Goal: Task Accomplishment & Management: Manage account settings

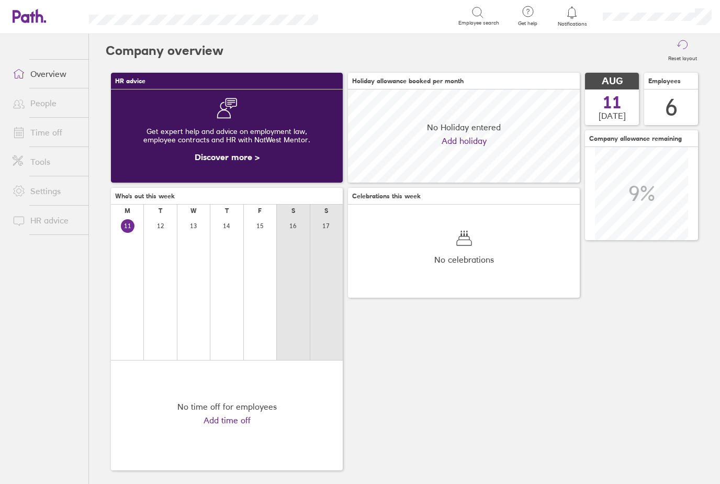
scroll to position [93, 232]
drag, startPoint x: 0, startPoint y: 0, endPoint x: 20, endPoint y: 350, distance: 351.1
click at [0, 0] on html "Search Employee search Get help FAQs Contact us Notifications My profile Sign o…" at bounding box center [360, 242] width 720 height 484
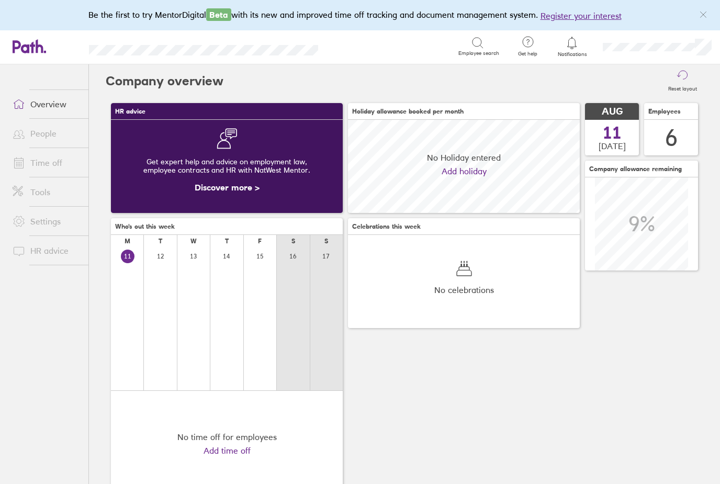
click at [46, 167] on link "Time off" at bounding box center [46, 162] width 84 height 21
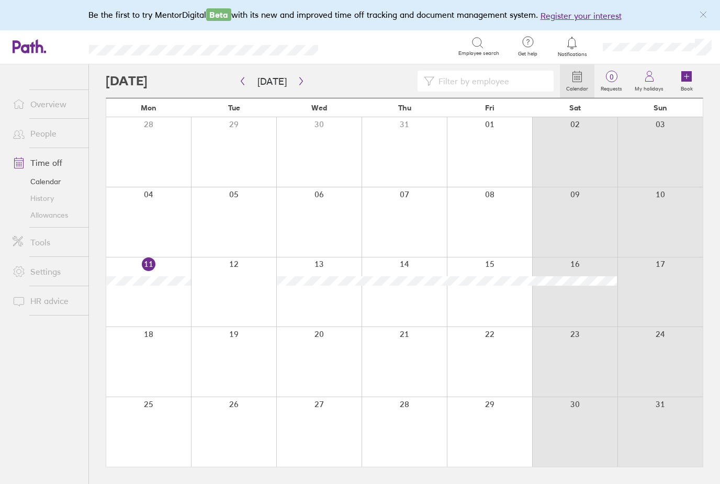
click at [686, 83] on label "Book" at bounding box center [686, 87] width 25 height 9
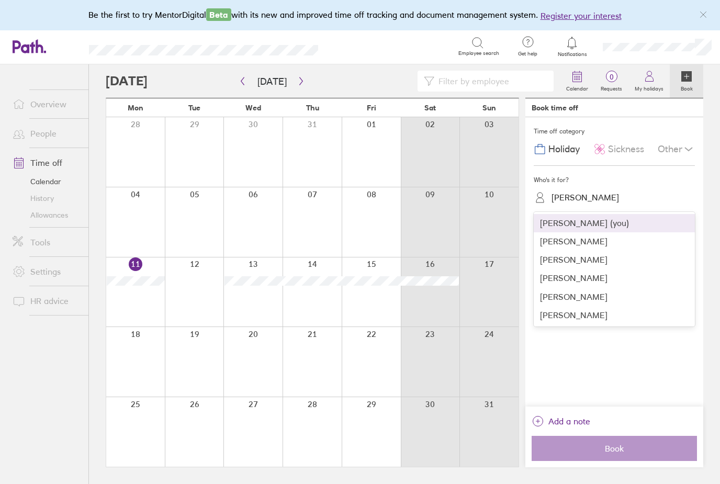
click at [581, 196] on div "[PERSON_NAME]" at bounding box center [584, 197] width 67 height 10
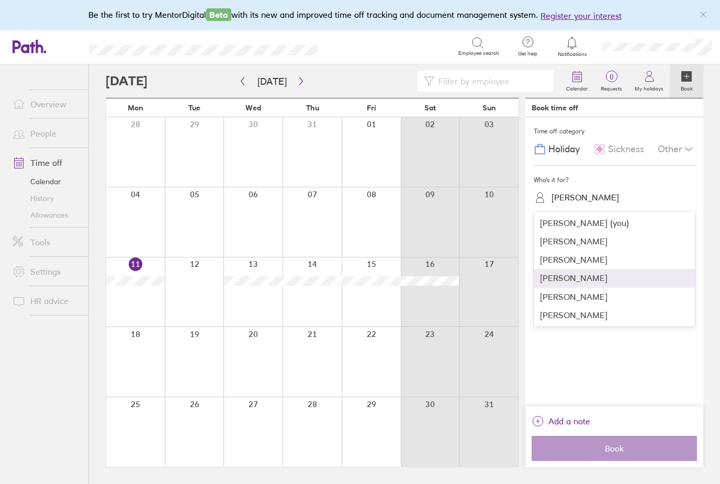
click at [553, 282] on div "[PERSON_NAME]" at bounding box center [614, 278] width 161 height 18
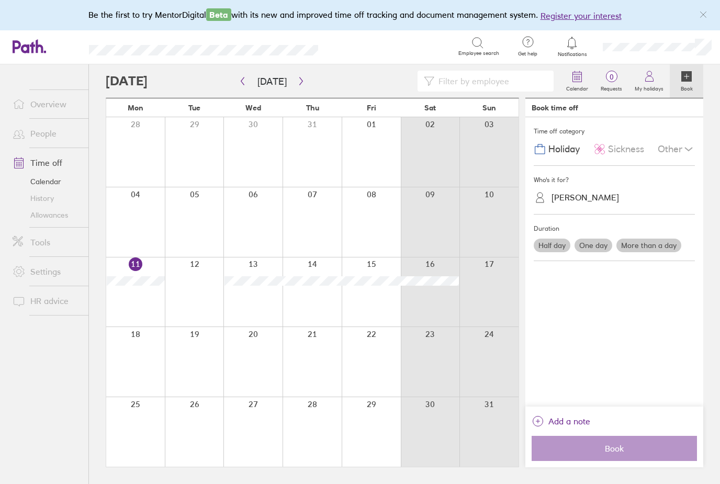
click at [187, 310] on div at bounding box center [194, 292] width 59 height 70
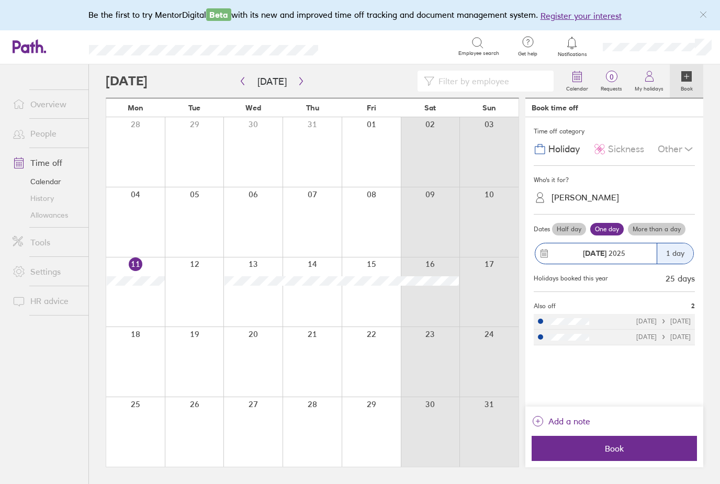
click at [594, 251] on strong "12 Aug" at bounding box center [595, 252] width 24 height 9
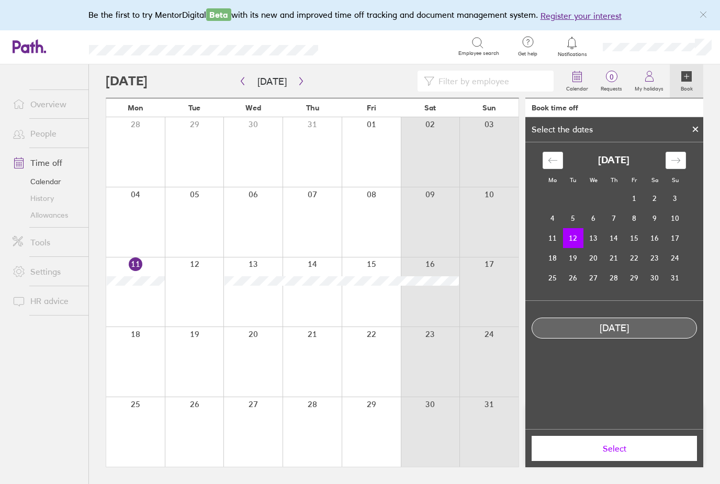
click at [571, 241] on td "12" at bounding box center [573, 238] width 20 height 20
click at [649, 236] on td "16" at bounding box center [654, 238] width 20 height 20
click at [574, 240] on td "12" at bounding box center [573, 238] width 20 height 20
click at [694, 128] on icon at bounding box center [695, 130] width 4 height 4
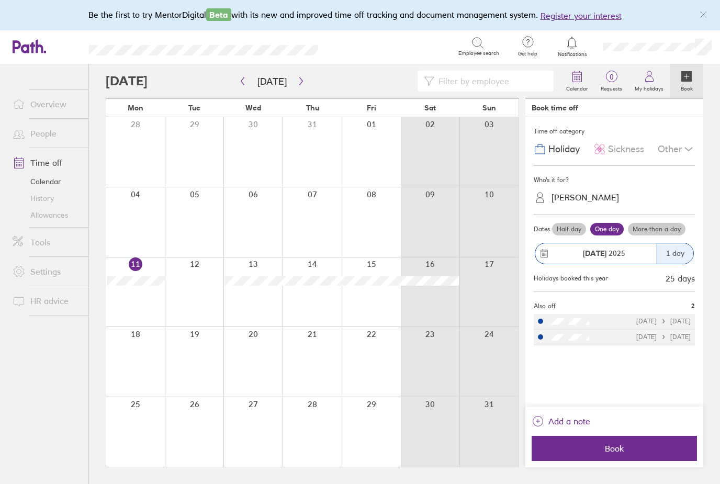
click at [648, 229] on label "More than a day" at bounding box center [657, 229] width 58 height 13
click at [0, 0] on input "More than a day" at bounding box center [0, 0] width 0 height 0
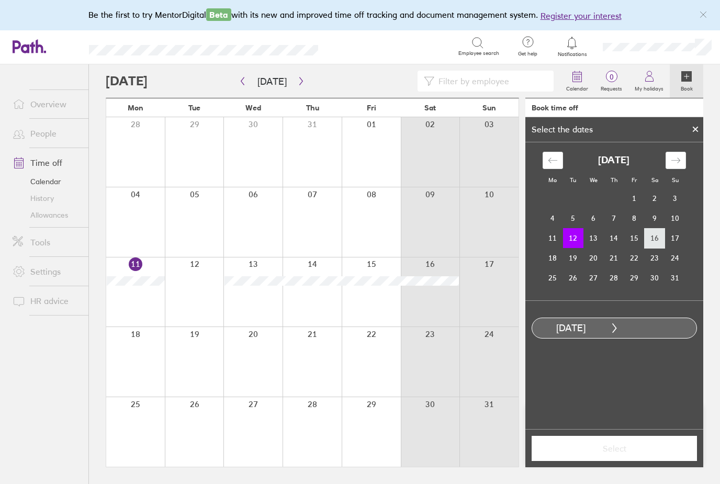
click at [653, 235] on td "16" at bounding box center [654, 238] width 20 height 20
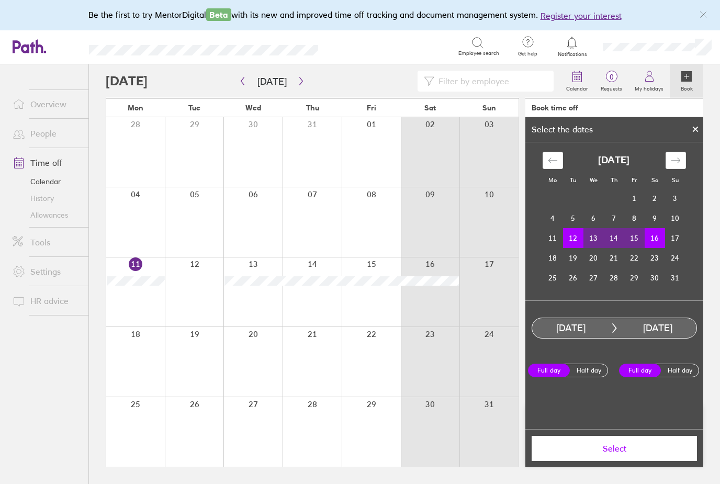
click at [696, 128] on icon at bounding box center [695, 130] width 4 height 4
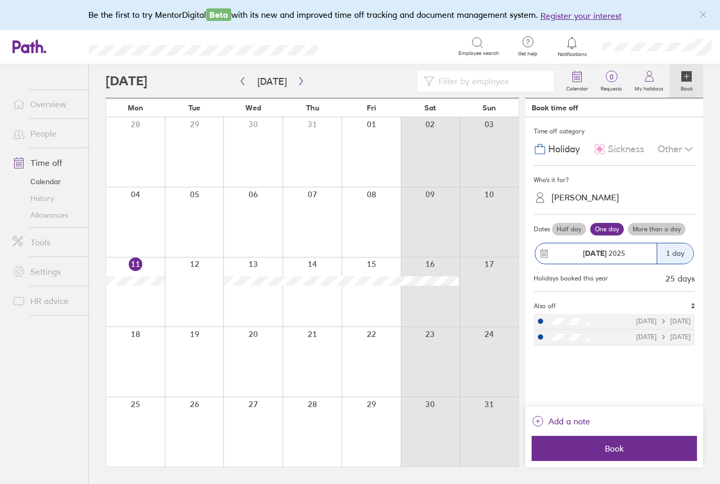
click at [617, 153] on span "Sickness" at bounding box center [626, 149] width 36 height 11
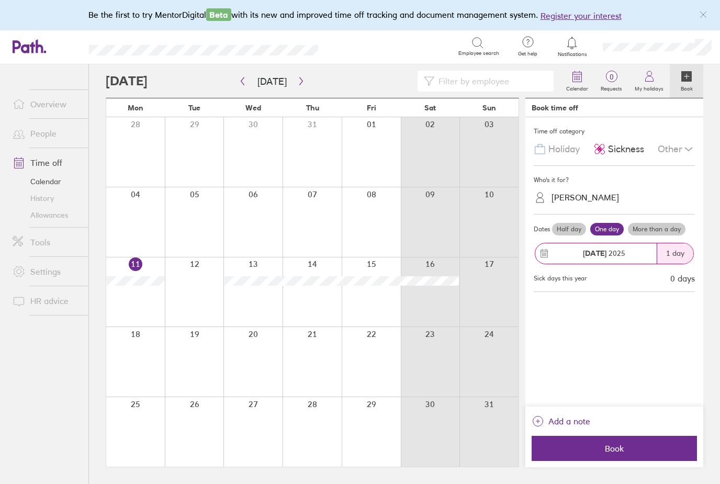
click at [688, 149] on icon at bounding box center [688, 149] width 13 height 13
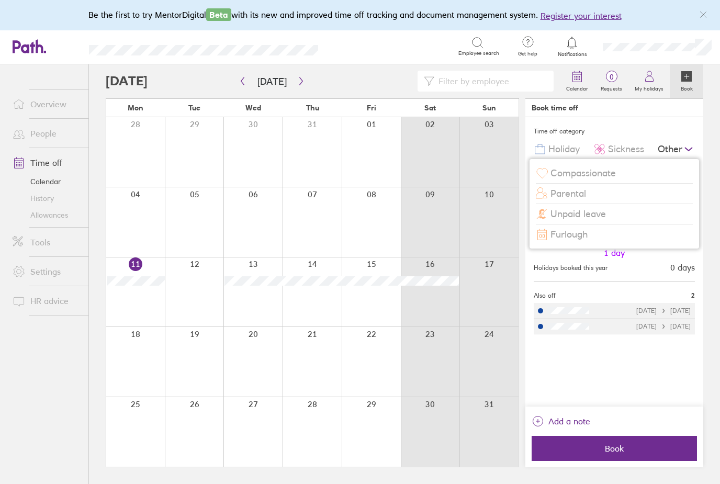
click at [649, 130] on div "Time off category" at bounding box center [614, 131] width 161 height 16
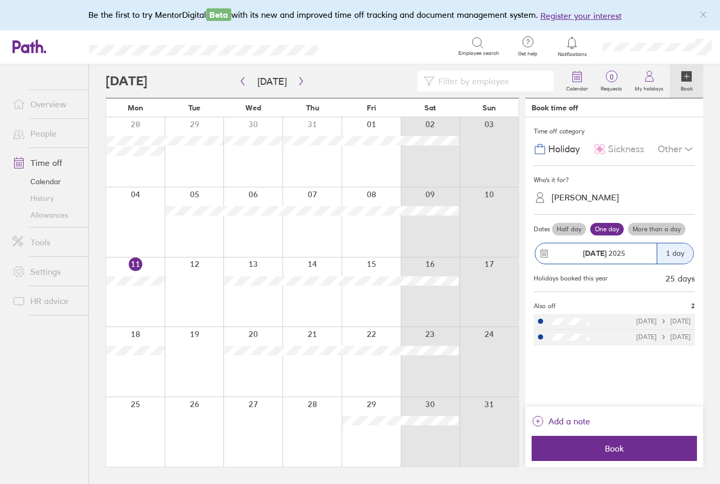
click at [558, 429] on span "Add a note" at bounding box center [569, 421] width 42 height 17
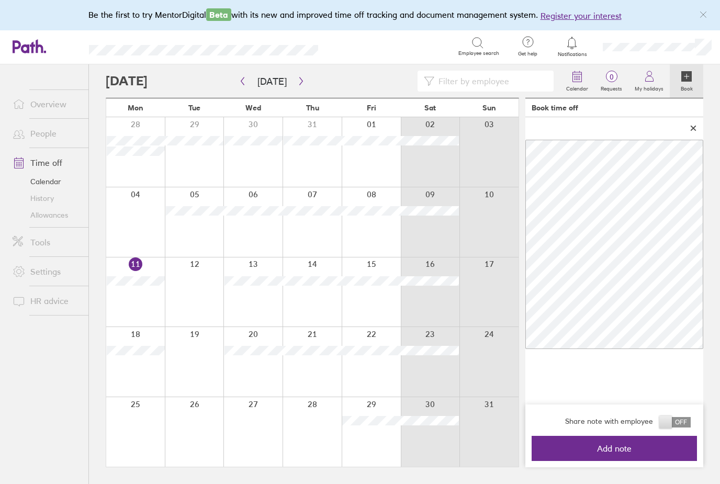
click at [624, 453] on span "Add note" at bounding box center [614, 448] width 151 height 9
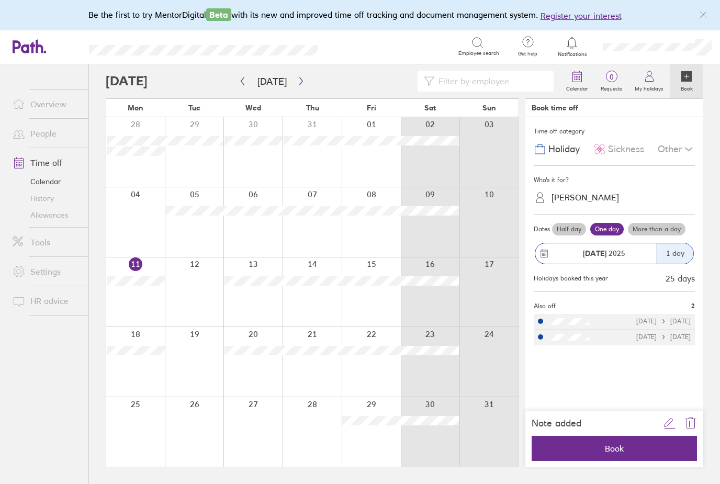
click at [617, 148] on span "Sickness" at bounding box center [626, 149] width 36 height 11
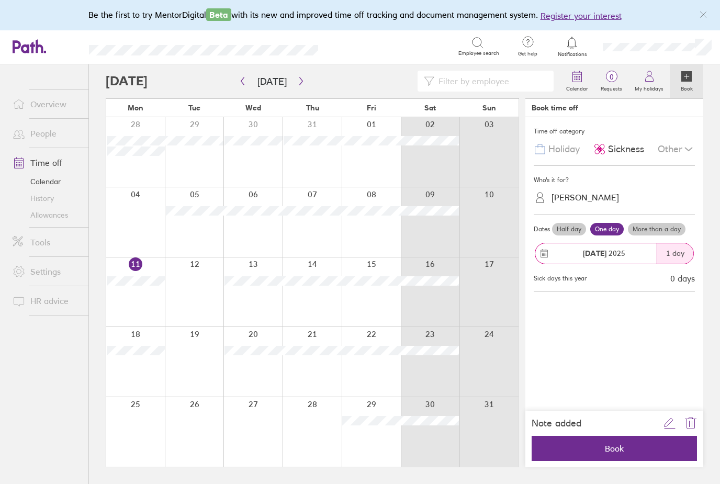
click at [667, 224] on label "More than a day" at bounding box center [657, 229] width 58 height 13
click at [0, 0] on input "More than a day" at bounding box center [0, 0] width 0 height 0
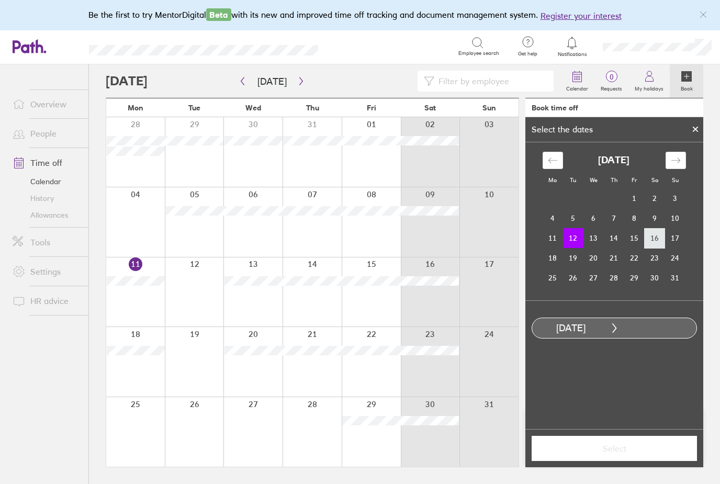
click at [656, 241] on td "16" at bounding box center [654, 238] width 20 height 20
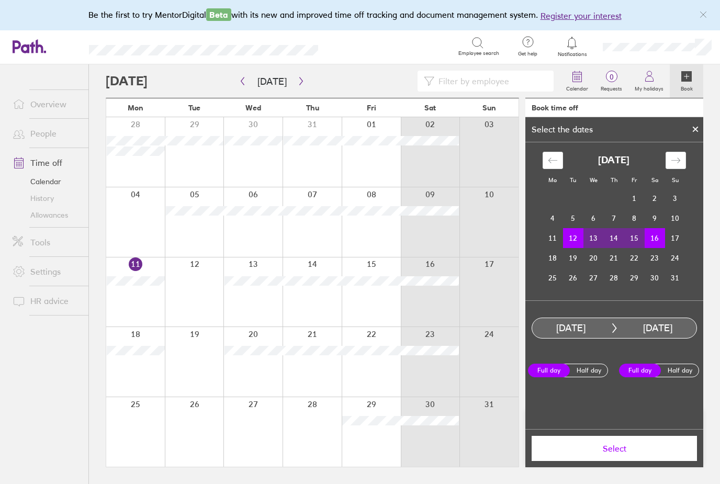
click at [585, 461] on button "Select" at bounding box center [613, 448] width 165 height 25
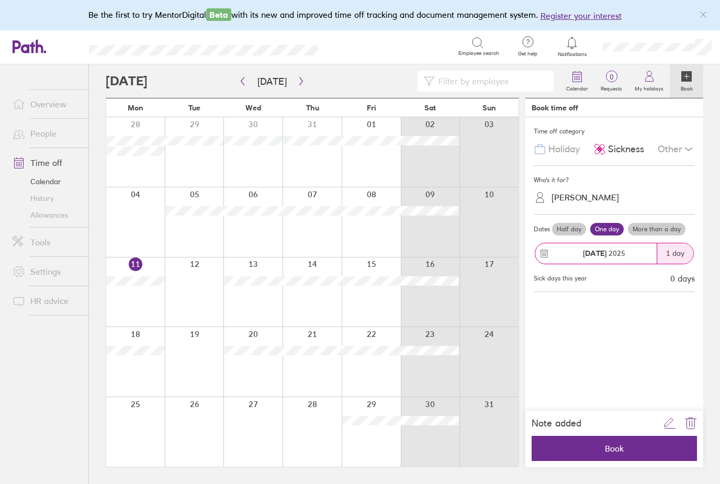
click at [586, 453] on span "Book" at bounding box center [614, 448] width 151 height 9
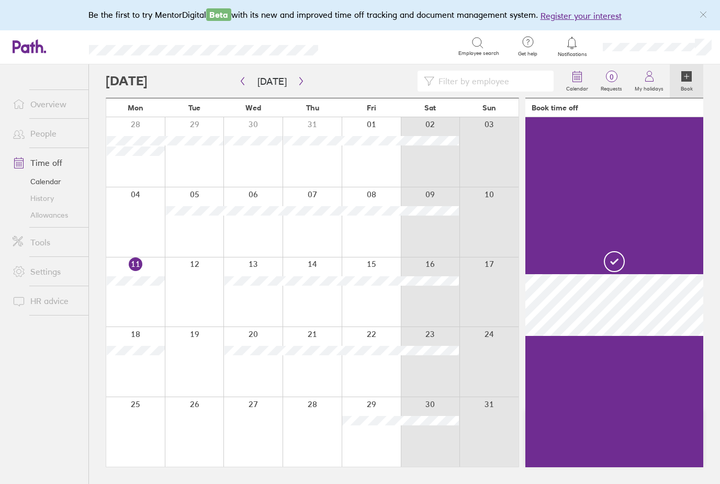
click at [186, 327] on div at bounding box center [194, 292] width 59 height 70
click at [194, 245] on div at bounding box center [194, 222] width 59 height 70
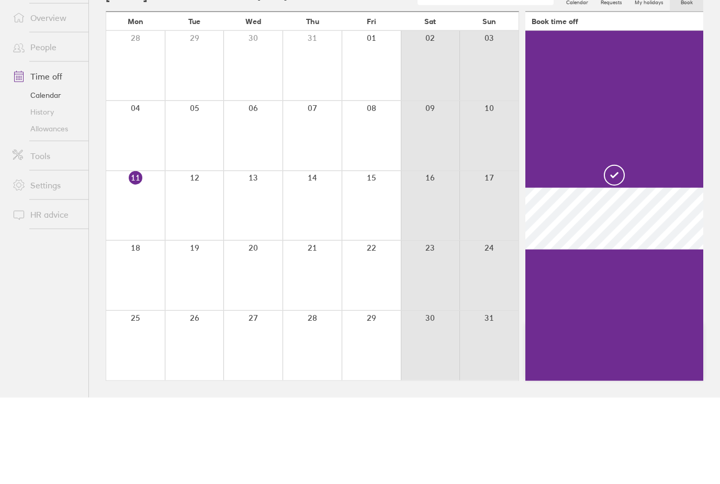
scroll to position [33, 0]
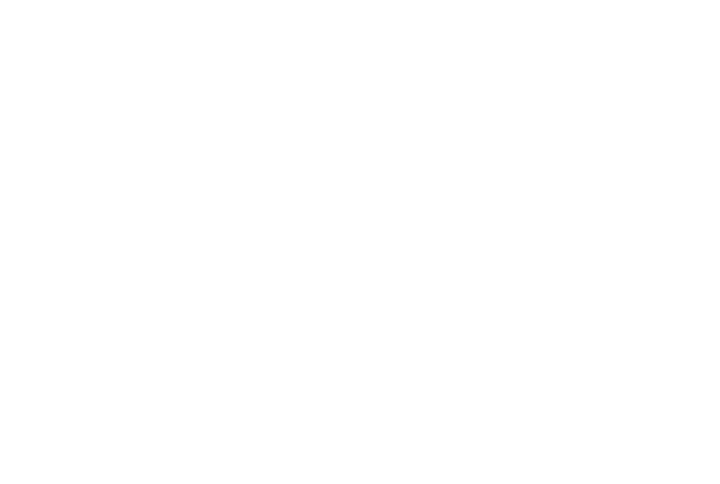
scroll to position [33, 0]
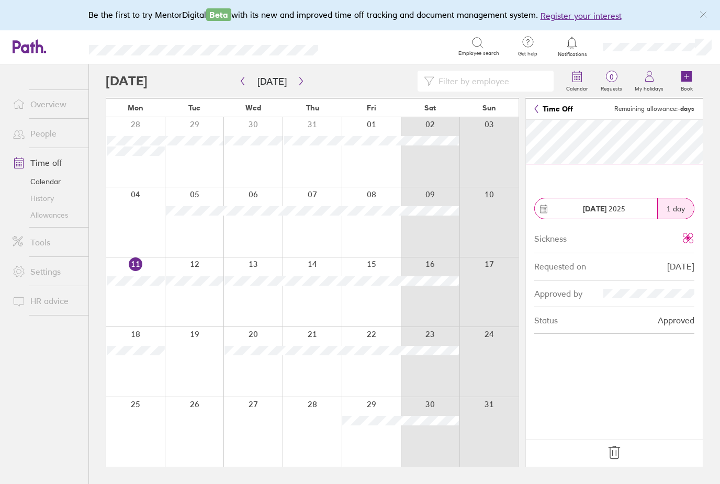
scroll to position [33, 0]
click at [608, 454] on icon at bounding box center [614, 452] width 17 height 17
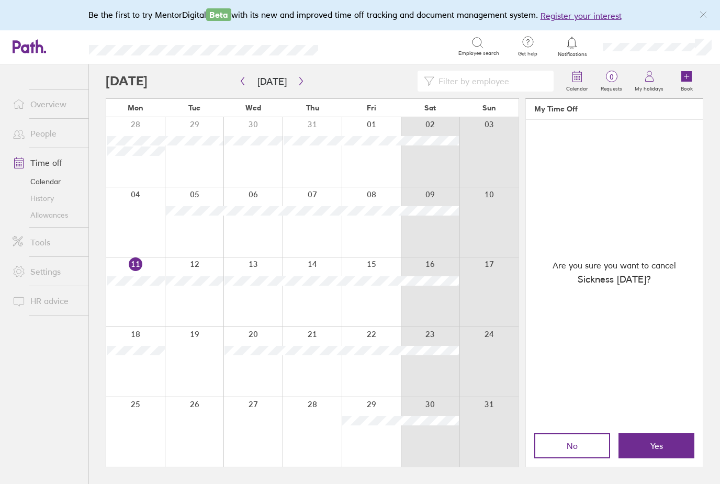
click at [651, 446] on span "Yes" at bounding box center [656, 445] width 13 height 9
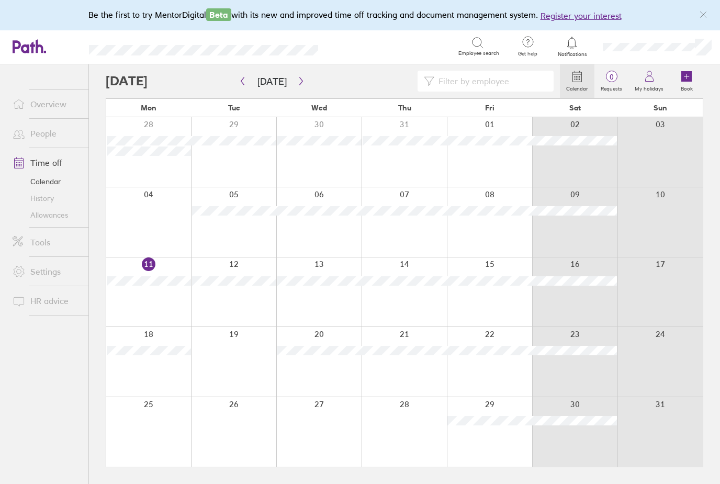
click at [229, 273] on div at bounding box center [233, 292] width 85 height 70
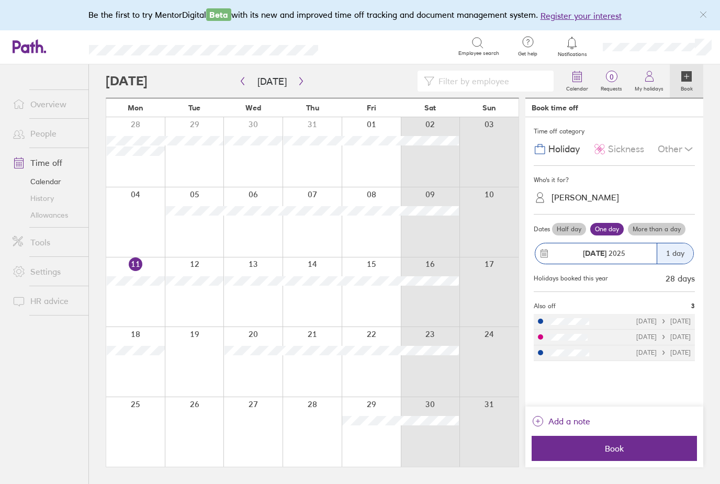
click at [615, 144] on span "Sickness" at bounding box center [626, 149] width 36 height 11
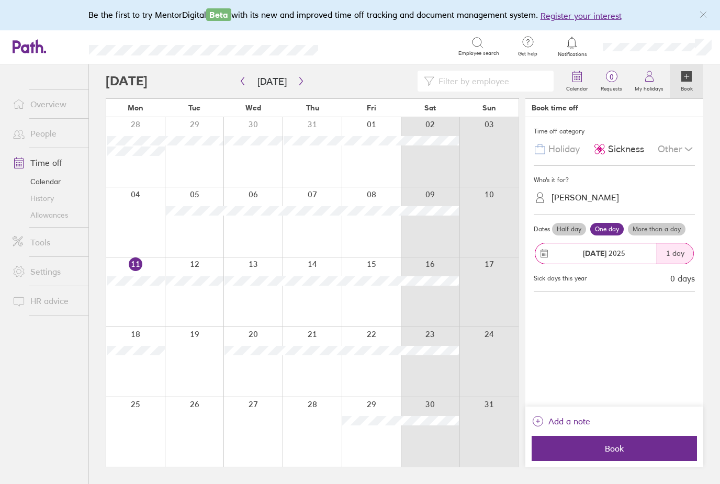
click at [572, 192] on div "Jonathan Hughes-Lewis" at bounding box center [584, 197] width 67 height 10
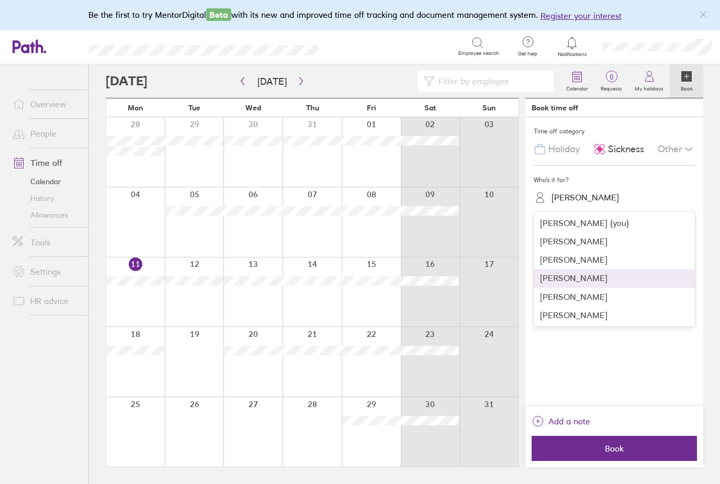
click at [564, 269] on div "Kevin Ronicle" at bounding box center [614, 278] width 161 height 18
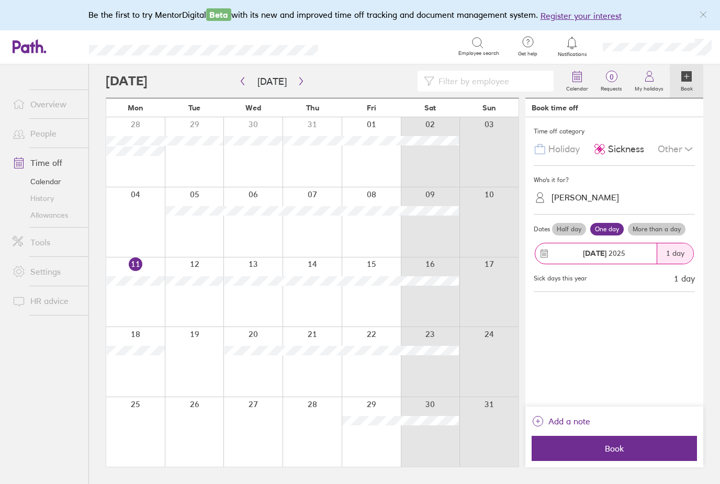
click at [651, 223] on label "More than a day" at bounding box center [657, 229] width 58 height 13
click at [0, 0] on input "More than a day" at bounding box center [0, 0] width 0 height 0
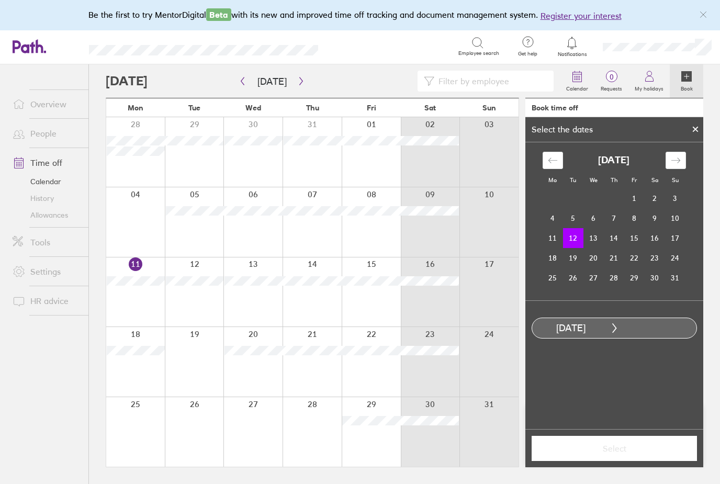
click at [574, 228] on td "12" at bounding box center [573, 238] width 20 height 20
click at [648, 228] on td "16" at bounding box center [654, 238] width 20 height 20
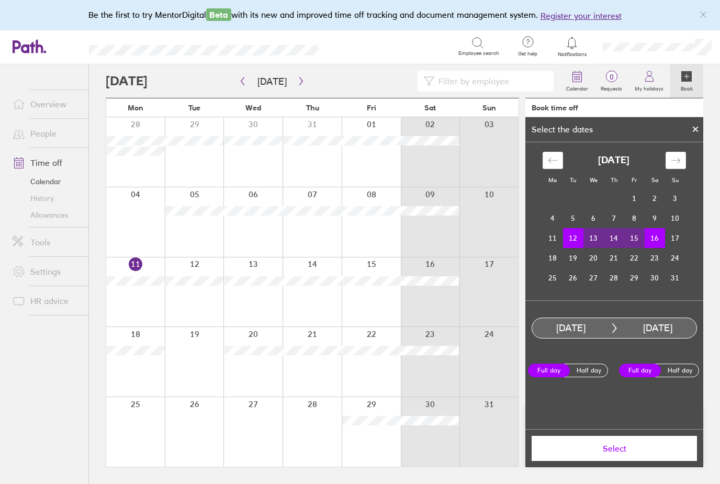
click at [598, 448] on span "Select" at bounding box center [614, 448] width 151 height 9
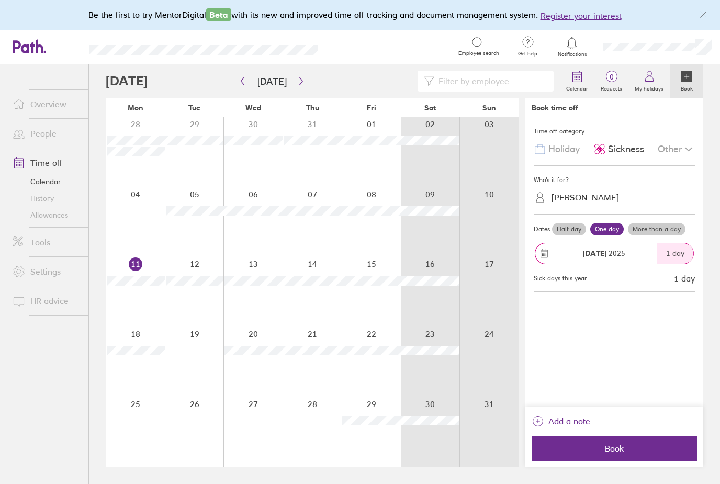
click at [601, 440] on button "Book" at bounding box center [613, 448] width 165 height 25
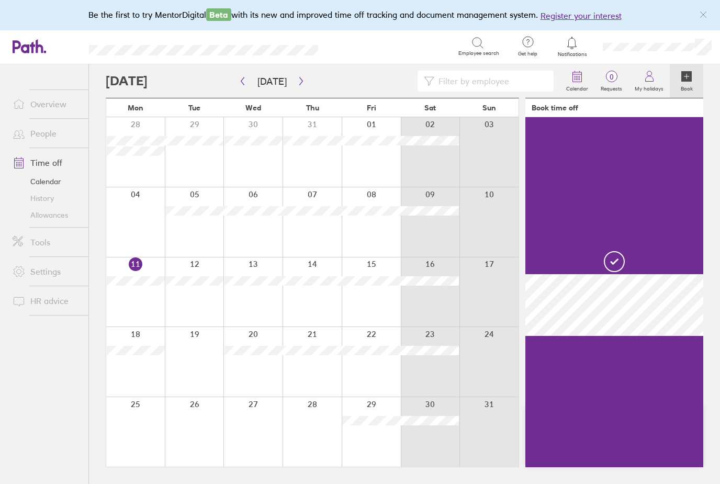
click at [204, 290] on div at bounding box center [194, 292] width 59 height 70
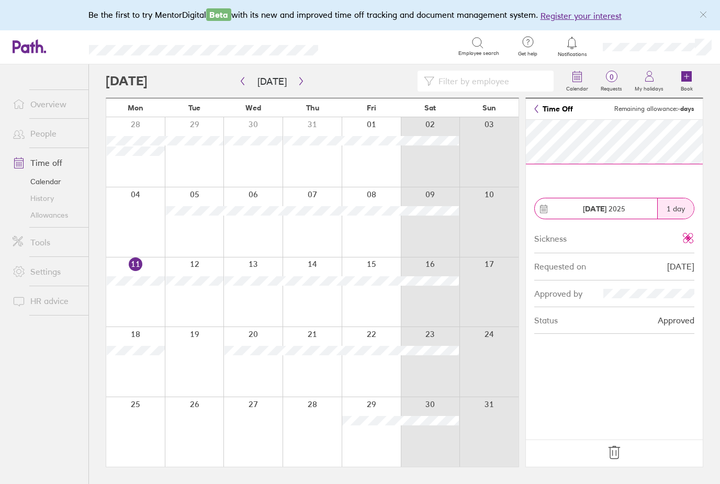
click at [616, 451] on icon at bounding box center [613, 452] width 11 height 13
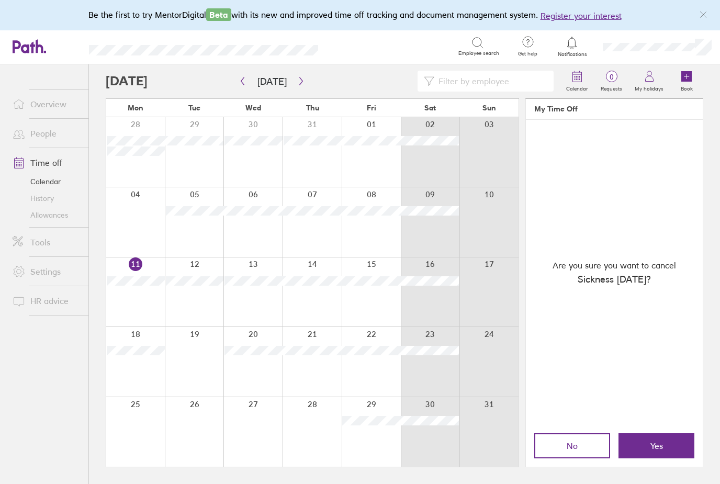
click at [643, 447] on button "Yes" at bounding box center [656, 445] width 76 height 25
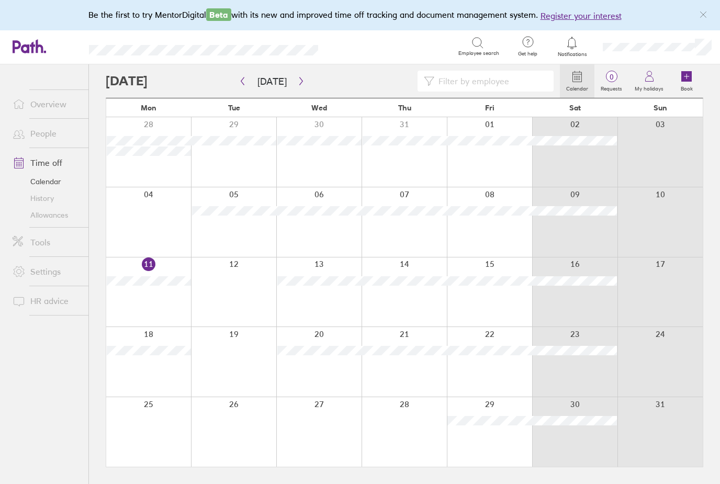
click at [232, 296] on div at bounding box center [233, 292] width 85 height 70
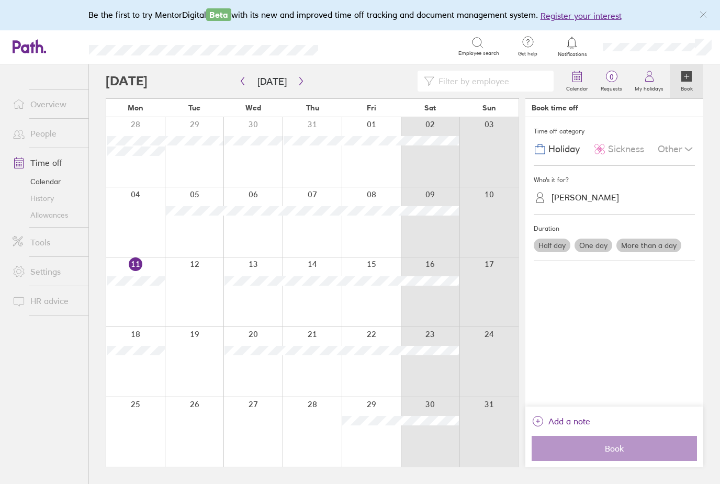
click at [617, 146] on span "Sickness" at bounding box center [626, 149] width 36 height 11
click at [588, 194] on div "[PERSON_NAME]" at bounding box center [584, 197] width 67 height 10
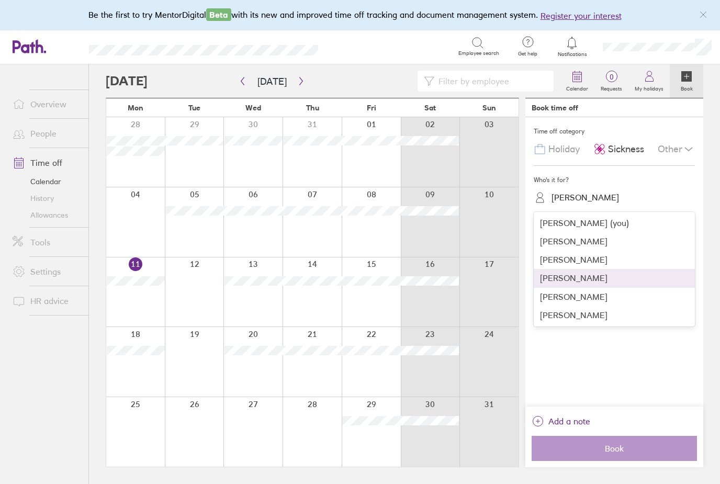
click at [560, 269] on div "[PERSON_NAME]" at bounding box center [614, 278] width 161 height 18
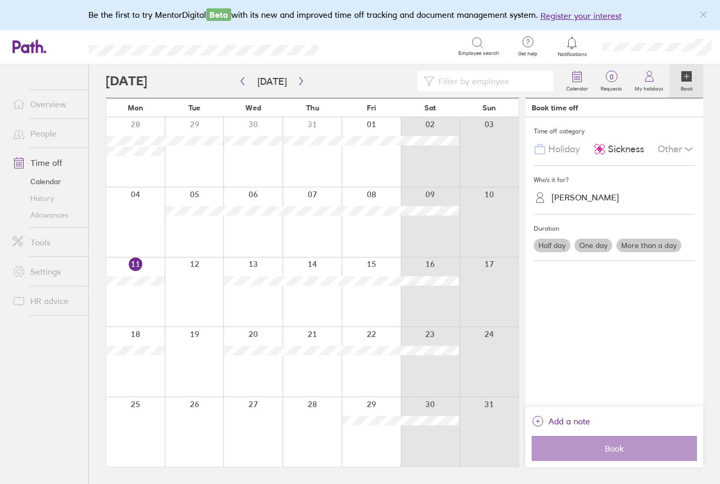
click at [647, 242] on label "More than a day" at bounding box center [648, 246] width 65 height 14
click at [0, 0] on input "More than a day" at bounding box center [0, 0] width 0 height 0
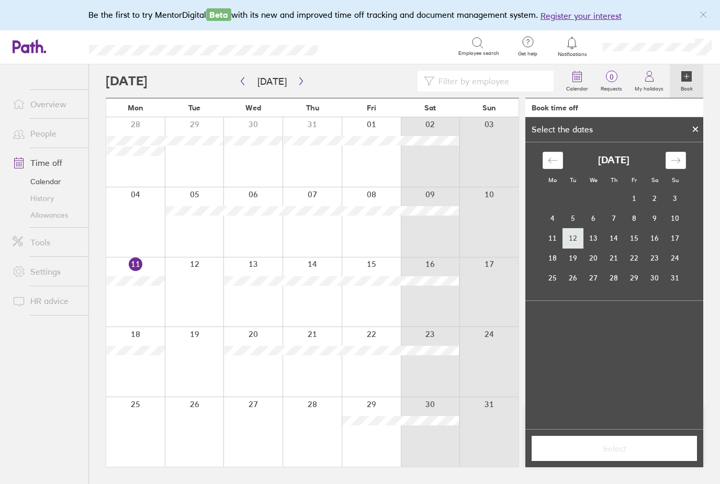
click at [567, 245] on td "12" at bounding box center [573, 238] width 20 height 20
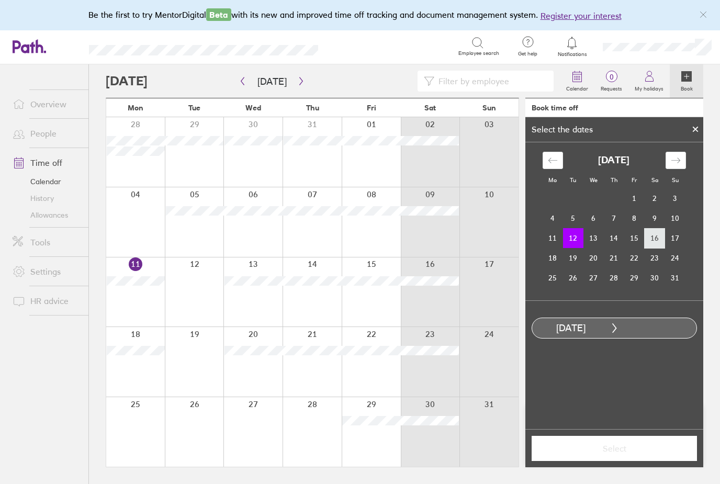
click at [658, 244] on td "16" at bounding box center [654, 238] width 20 height 20
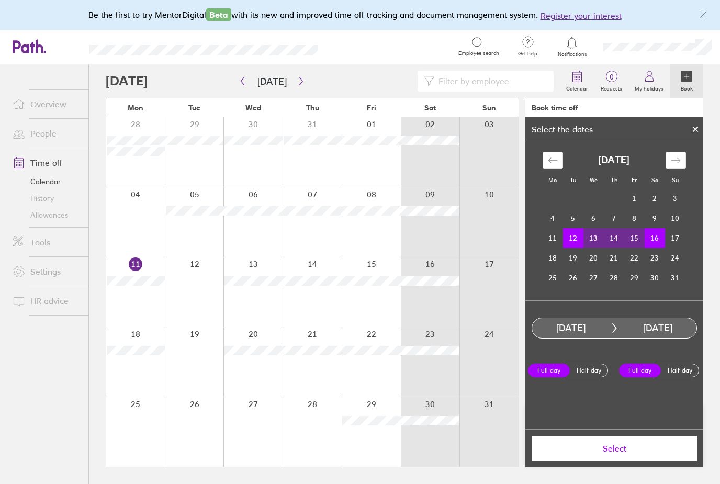
scroll to position [33, 0]
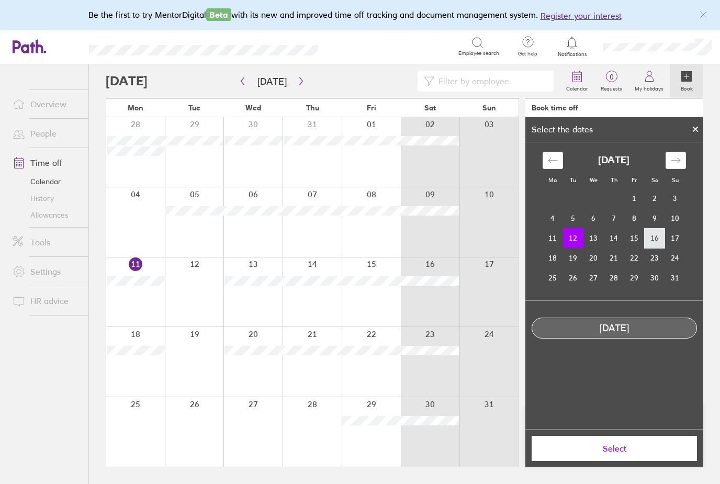
click at [652, 228] on td "16" at bounding box center [654, 238] width 20 height 20
click at [576, 228] on td "12" at bounding box center [573, 238] width 20 height 20
click at [695, 120] on div at bounding box center [695, 129] width 16 height 18
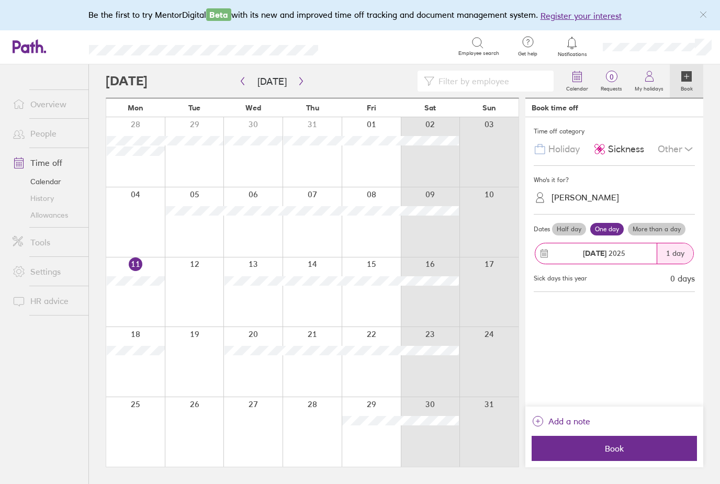
click at [645, 223] on label "More than a day" at bounding box center [657, 229] width 58 height 13
click at [0, 0] on input "More than a day" at bounding box center [0, 0] width 0 height 0
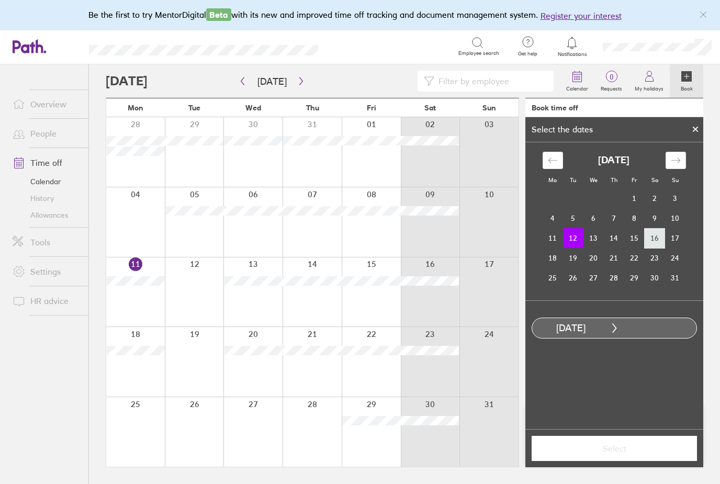
click at [650, 228] on td "16" at bounding box center [654, 238] width 20 height 20
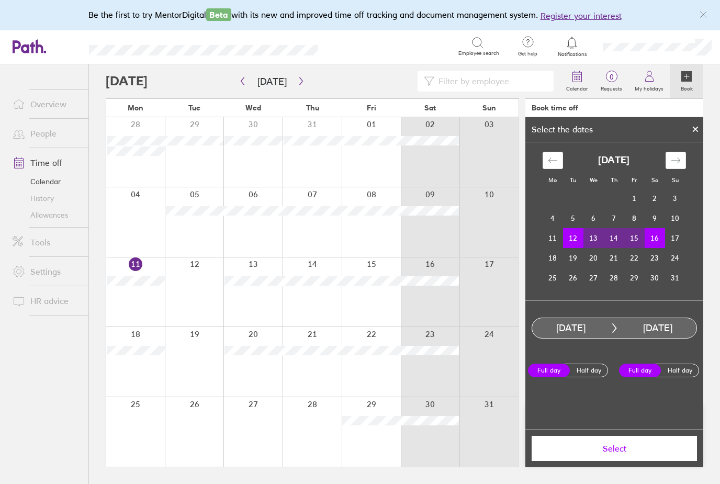
click at [603, 446] on span "Select" at bounding box center [614, 448] width 151 height 9
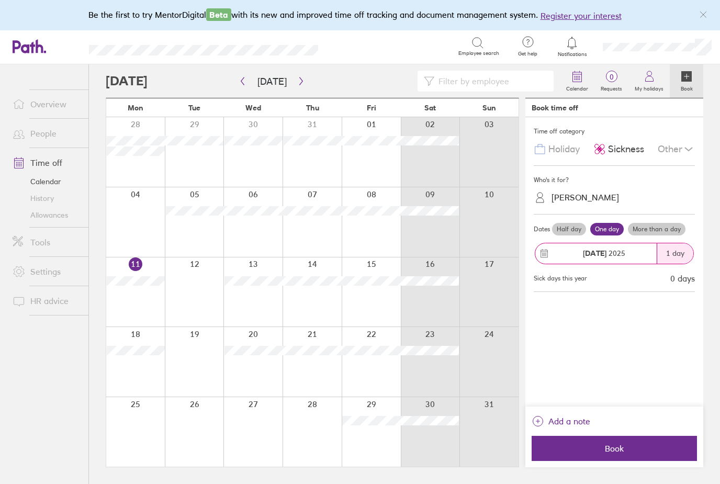
click at [647, 223] on label "More than a day" at bounding box center [657, 229] width 58 height 13
click at [0, 0] on input "More than a day" at bounding box center [0, 0] width 0 height 0
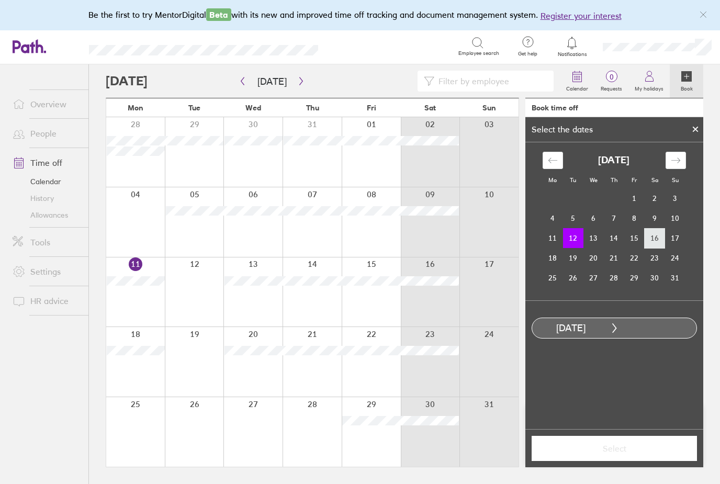
click at [648, 228] on td "16" at bounding box center [654, 238] width 20 height 20
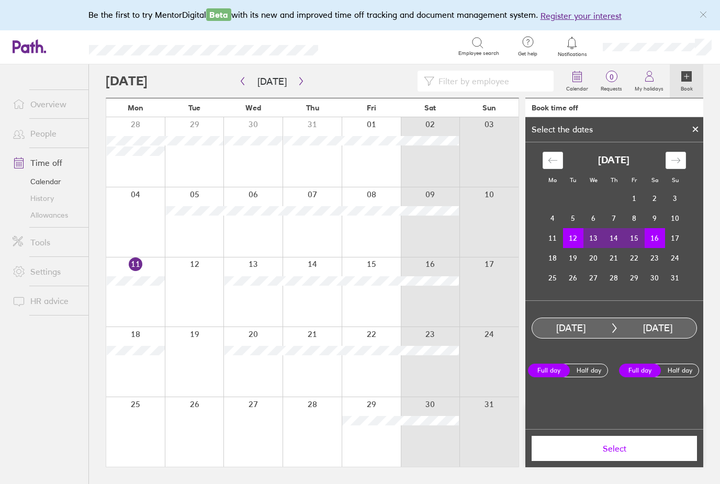
click at [582, 456] on button "Select" at bounding box center [613, 448] width 165 height 25
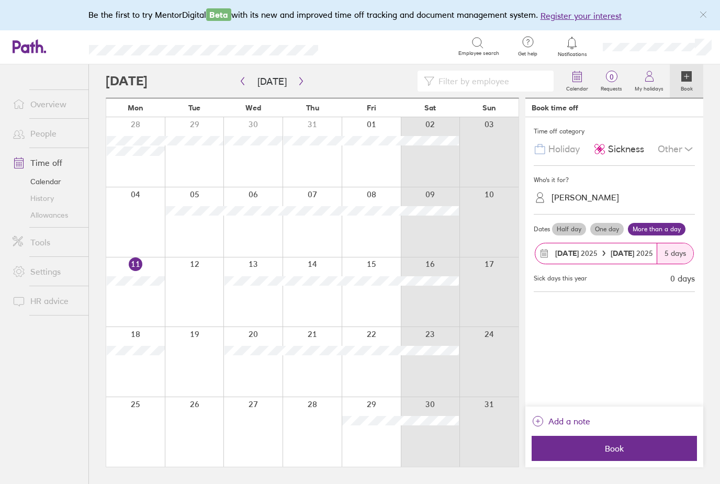
click at [590, 451] on span "Book" at bounding box center [614, 448] width 151 height 9
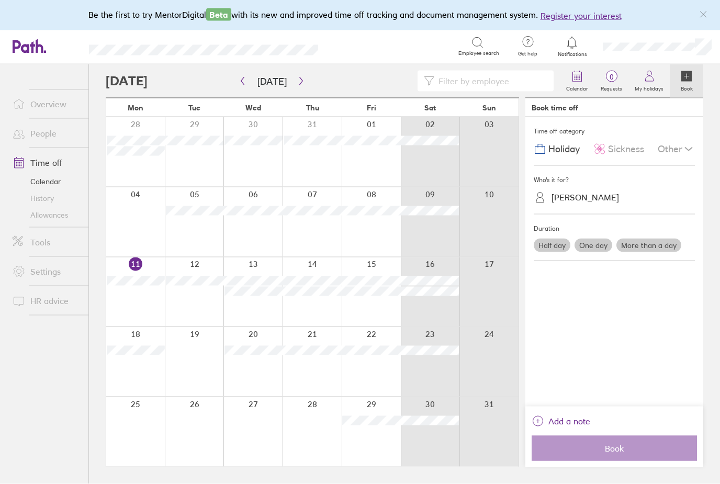
scroll to position [22, 0]
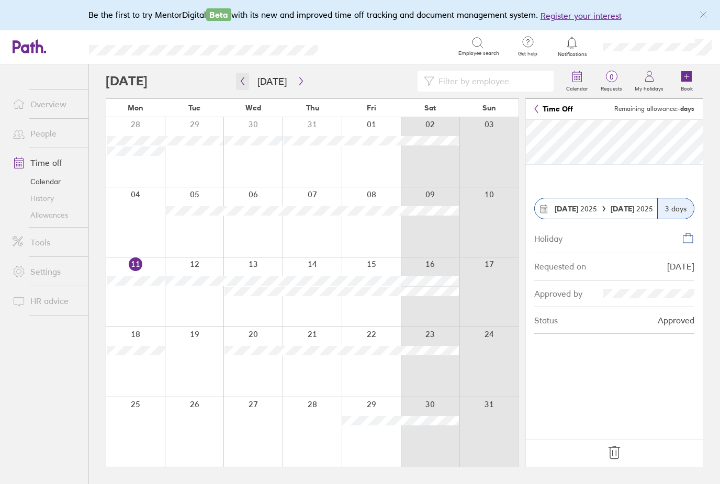
click at [241, 77] on icon "button" at bounding box center [243, 81] width 8 height 8
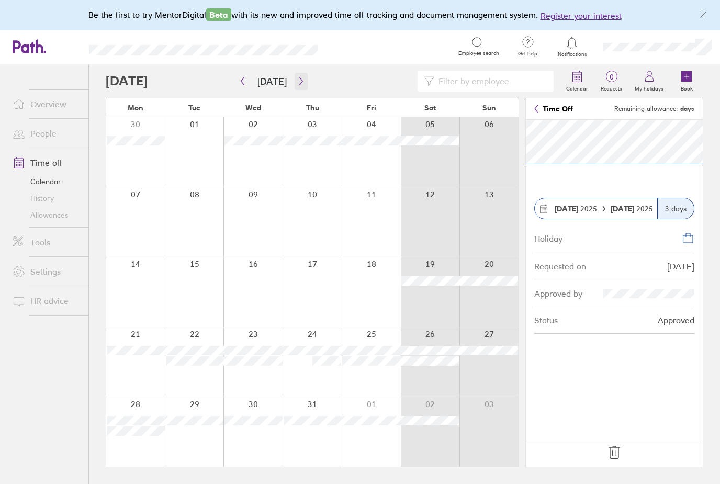
click at [301, 77] on icon "button" at bounding box center [301, 81] width 8 height 8
